Goal: Check status

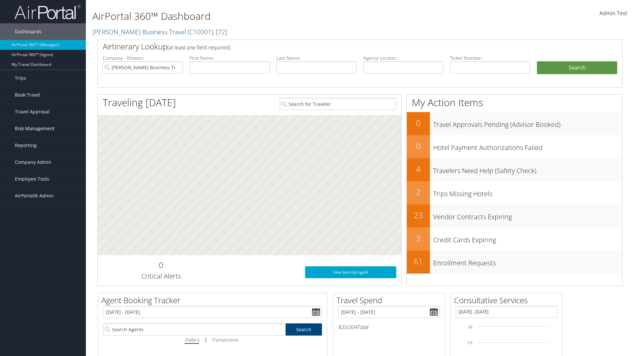
click at [43, 129] on span "Risk Management" at bounding box center [35, 128] width 40 height 17
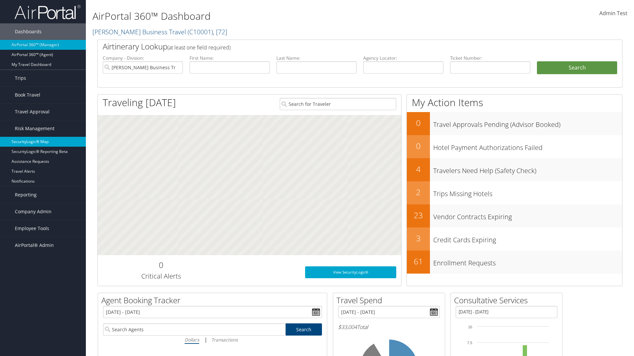
click at [43, 142] on link "SecurityLogic® Map" at bounding box center [43, 142] width 86 height 10
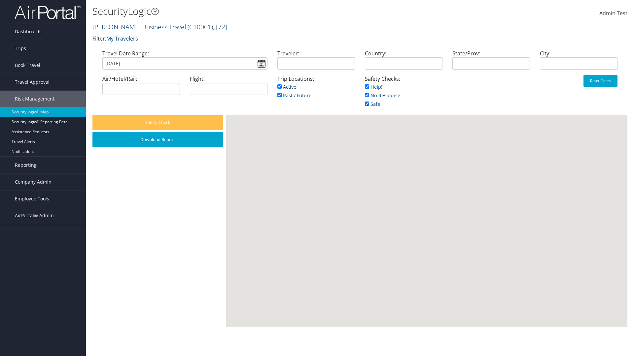
click at [136, 27] on link "Christopherson Business Travel ( C10001 ) , [ 72 ]" at bounding box center [159, 26] width 135 height 9
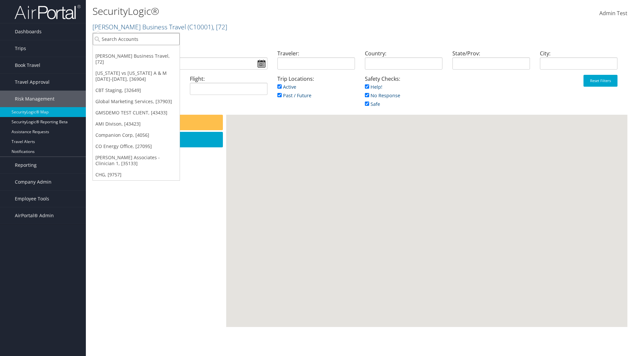
click at [136, 39] on input "search" at bounding box center [136, 39] width 87 height 12
type input "[PERSON_NAME] Business Travel"
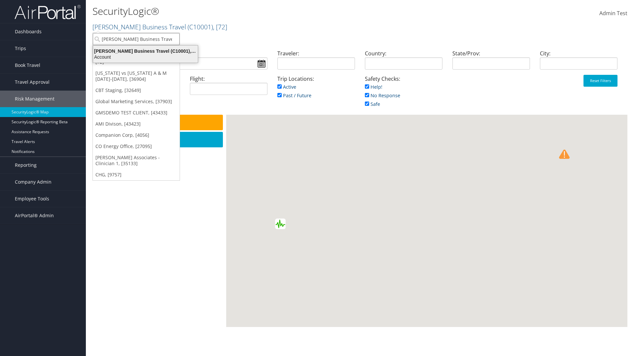
click at [145, 57] on div "Account" at bounding box center [145, 57] width 113 height 6
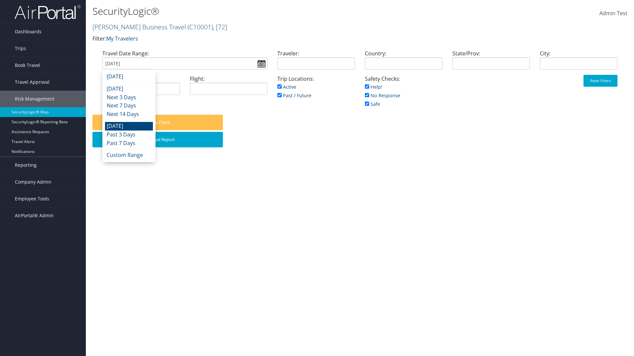
click at [184, 63] on input "[DATE]" at bounding box center [184, 63] width 165 height 12
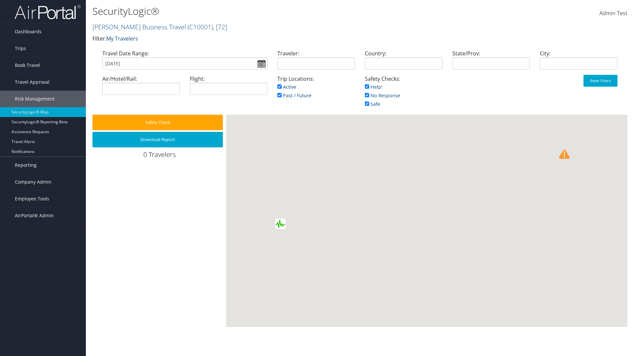
click at [184, 63] on input "09/03/2025" at bounding box center [184, 63] width 165 height 12
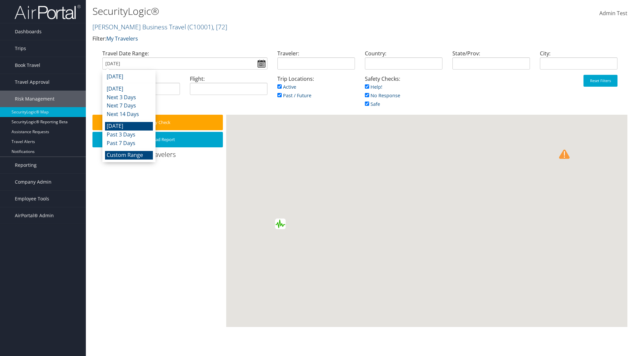
click at [129, 155] on li "Custom Range" at bounding box center [129, 155] width 48 height 9
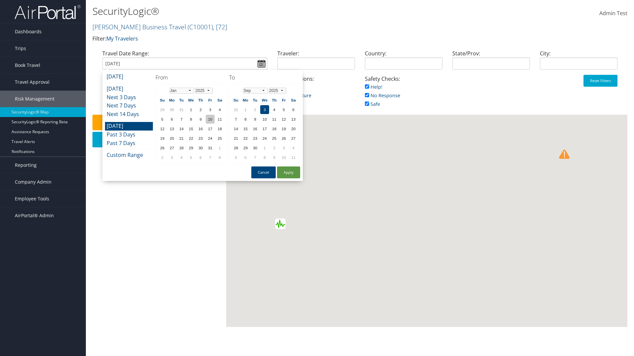
click at [210, 119] on td "10" at bounding box center [210, 119] width 9 height 9
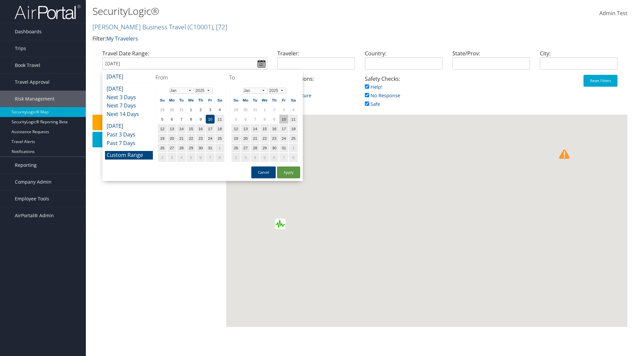
click at [284, 119] on td "10" at bounding box center [283, 119] width 9 height 9
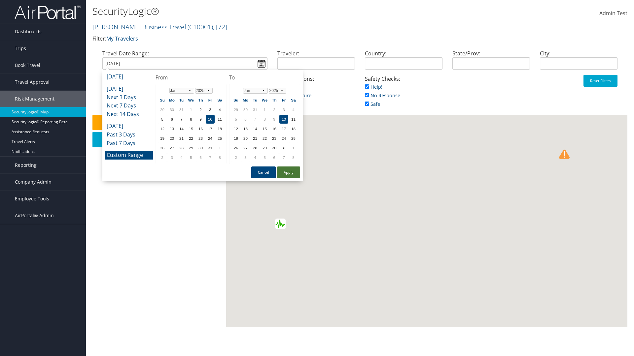
click at [288, 173] on button "Apply" at bounding box center [288, 173] width 23 height 12
type input "01/10/2025"
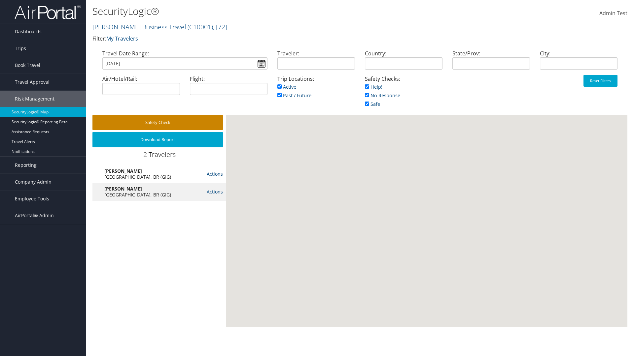
click at [157, 122] on button "Safety Check" at bounding box center [157, 123] width 130 height 16
